Goal: Navigation & Orientation: Find specific page/section

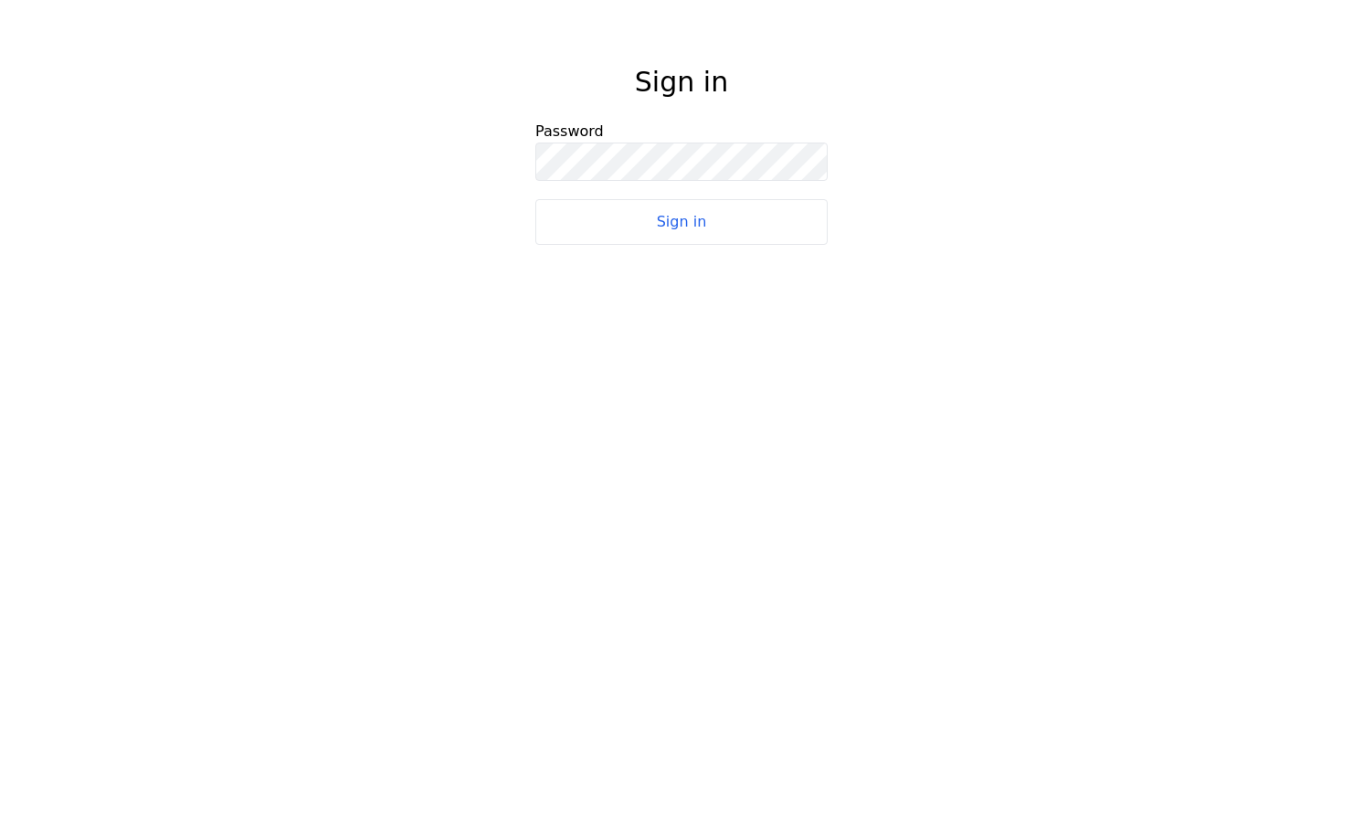
click at [648, 216] on button "Sign in" at bounding box center [681, 222] width 292 height 46
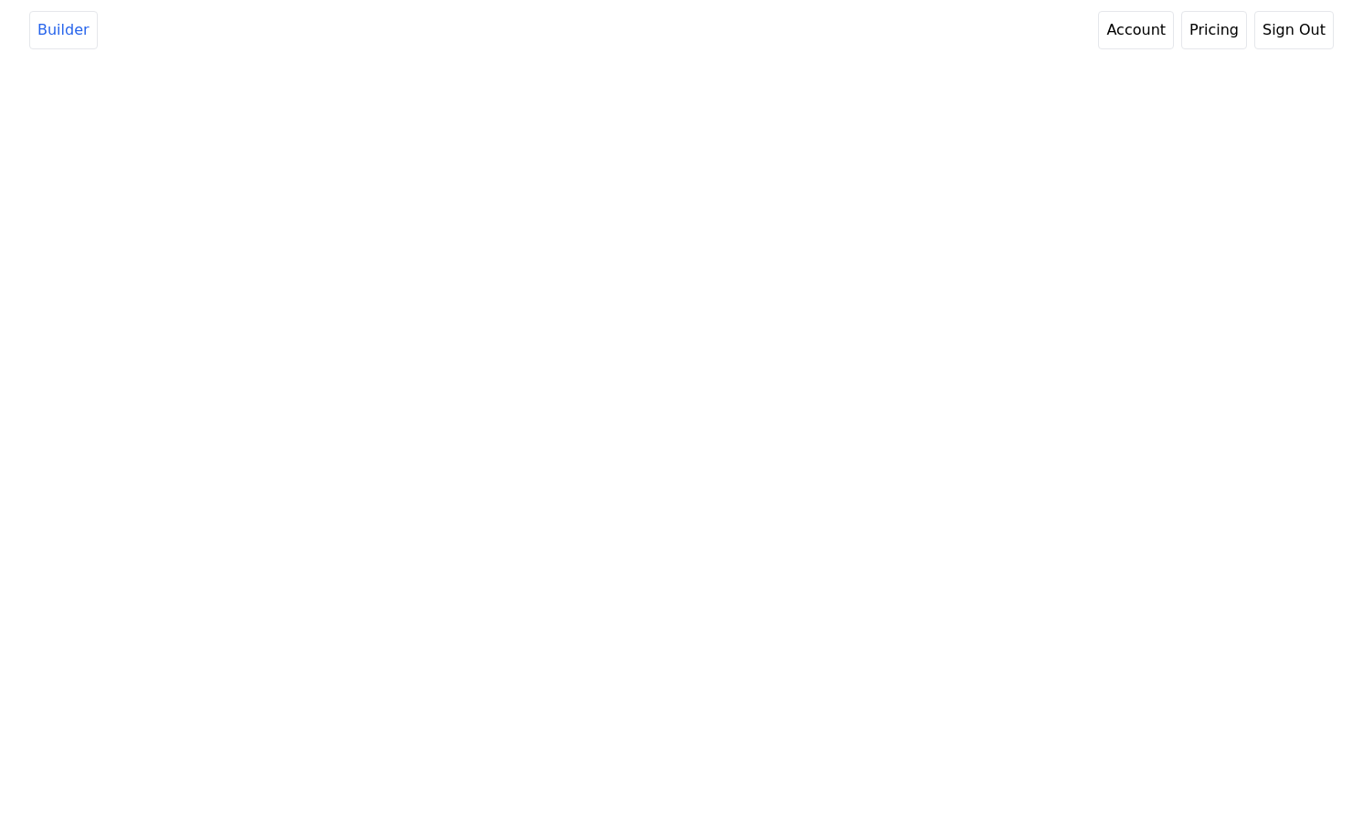
select select "2"
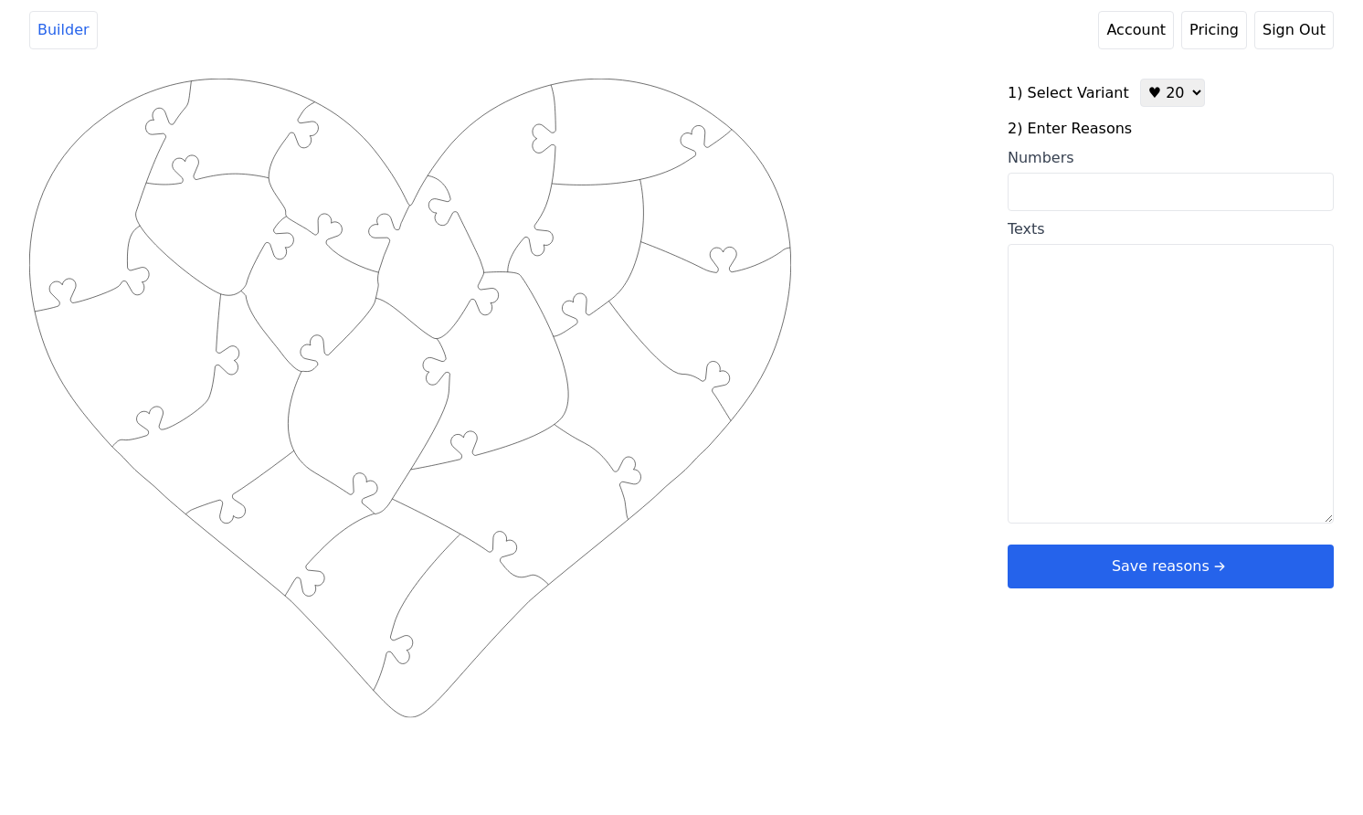
click at [1238, 23] on link "Pricing" at bounding box center [1214, 30] width 66 height 38
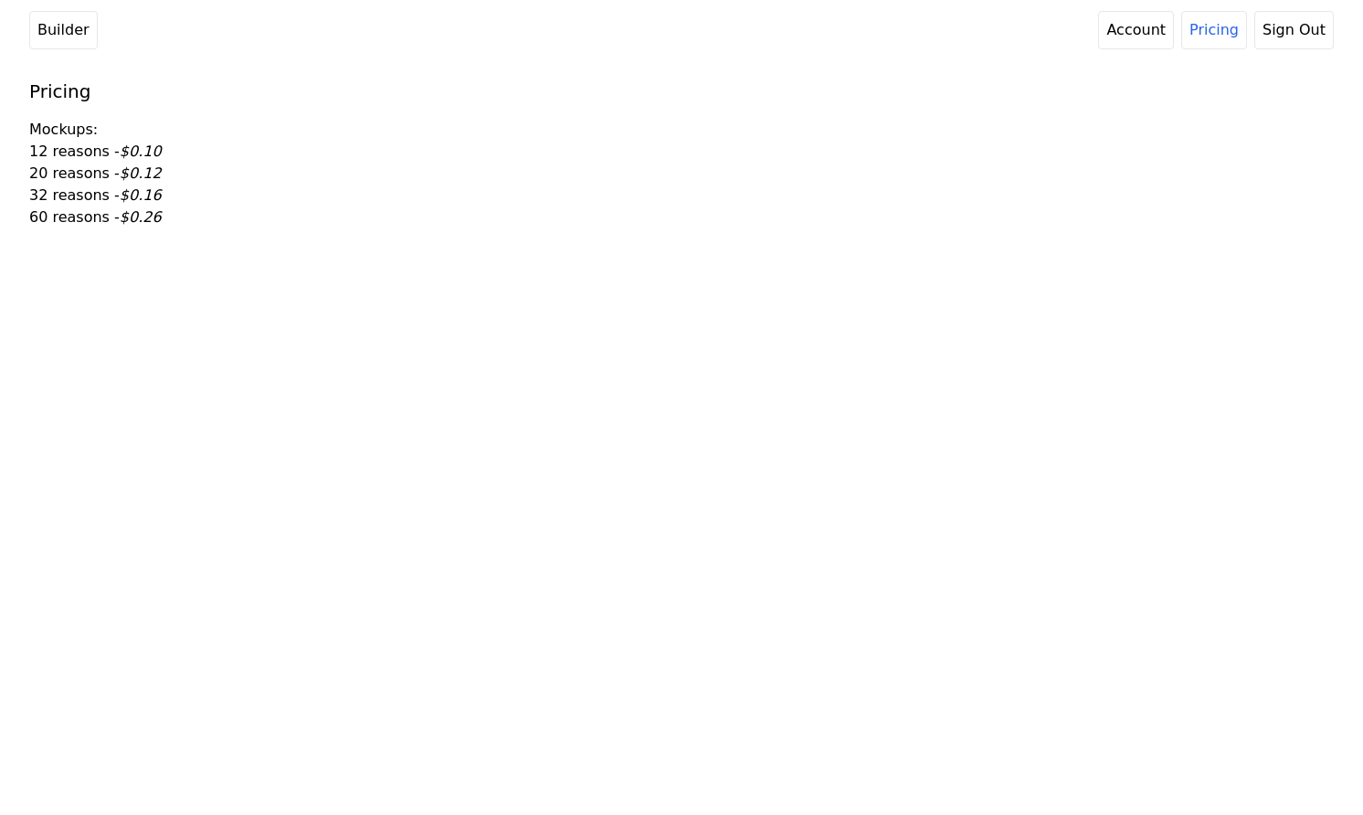
click at [1162, 39] on link "Account" at bounding box center [1136, 30] width 76 height 38
select select "2"
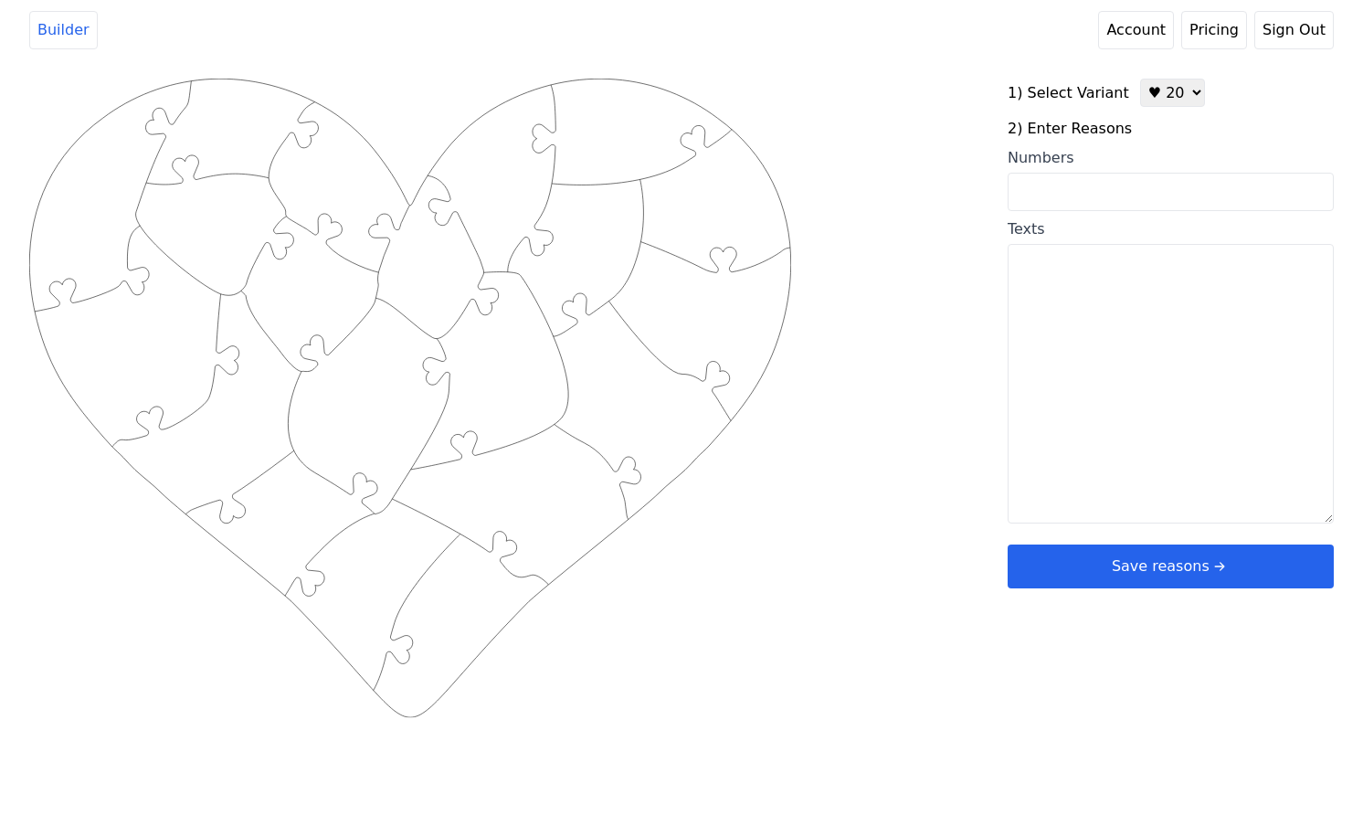
click at [744, 240] on icon "Created with Snap .strokeh20 {stroke:#00ff00;stroke-width:1.56;stroke-miterlimi…" at bounding box center [410, 398] width 762 height 639
